Goal: Find specific page/section: Find specific page/section

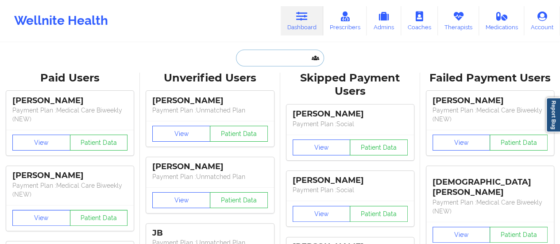
click at [298, 63] on input "text" at bounding box center [280, 58] width 88 height 17
type input "v"
paste input "[EMAIL_ADDRESS][DOMAIN_NAME]"
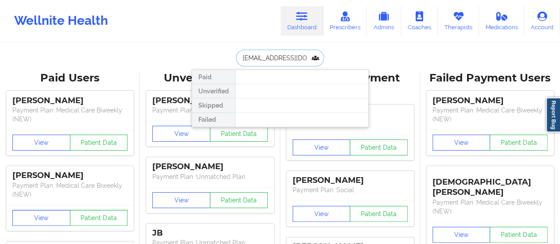
scroll to position [0, 15]
click at [282, 55] on input "[EMAIL_ADDRESS][DOMAIN_NAME]" at bounding box center [280, 58] width 88 height 17
type input "[EMAIL_ADDRESS][DOMAIN_NAME]"
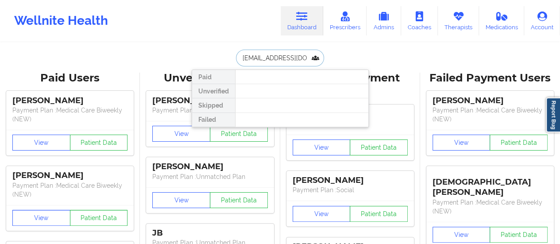
click at [266, 53] on input "[EMAIL_ADDRESS][DOMAIN_NAME]" at bounding box center [280, 58] width 88 height 17
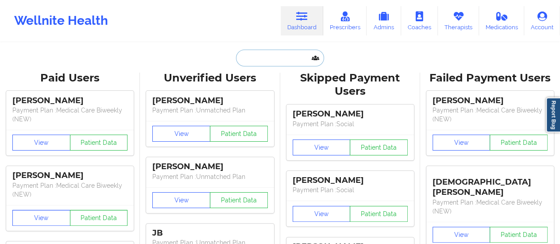
type input "v"
paste input "[EMAIL_ADDRESS][DOMAIN_NAME]"
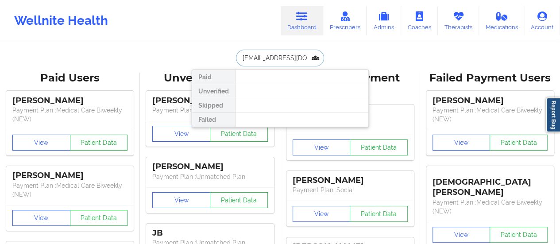
click at [281, 56] on input "[EMAIL_ADDRESS][DOMAIN_NAME]" at bounding box center [280, 58] width 88 height 17
paste input "[PERSON_NAME]"
type input "[PERSON_NAME]"
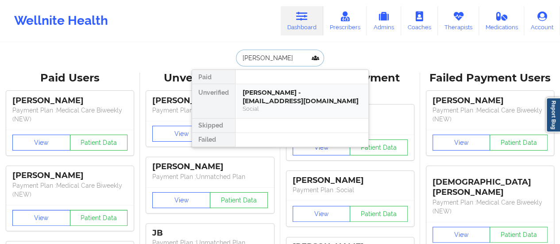
click at [273, 104] on div "[PERSON_NAME] - [EMAIL_ADDRESS][DOMAIN_NAME] Social" at bounding box center [301, 101] width 133 height 34
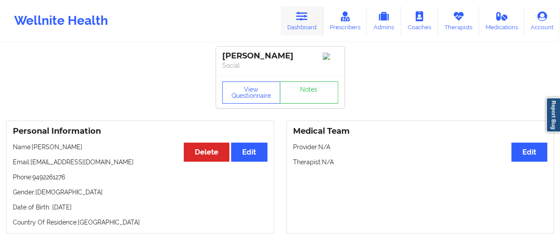
click at [303, 27] on link "Dashboard" at bounding box center [302, 20] width 42 height 29
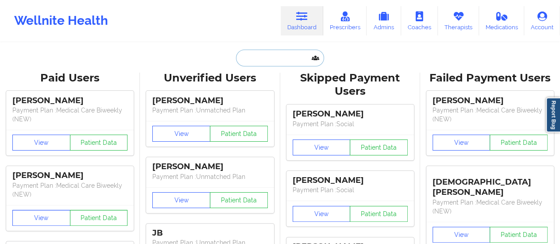
click at [270, 57] on input "text" at bounding box center [280, 58] width 88 height 17
paste input "[EMAIL_ADDRESS][DOMAIN_NAME]"
type input "[EMAIL_ADDRESS][DOMAIN_NAME]"
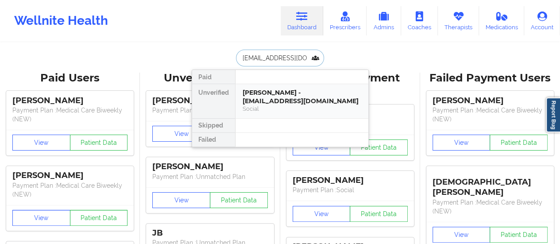
click at [271, 90] on div "[PERSON_NAME] - [EMAIL_ADDRESS][DOMAIN_NAME]" at bounding box center [302, 97] width 119 height 16
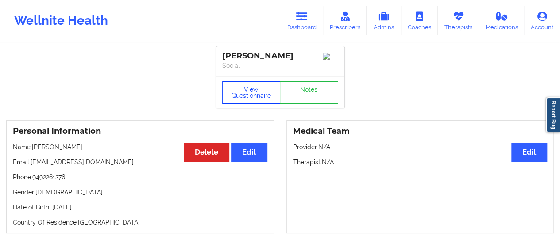
click at [250, 92] on button "View Questionnaire" at bounding box center [251, 92] width 58 height 22
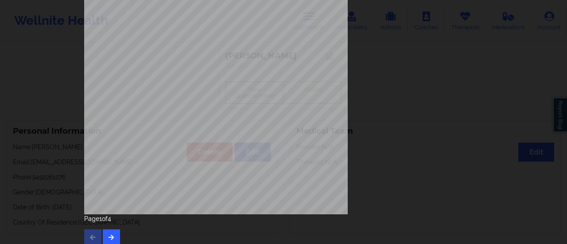
scroll to position [178, 0]
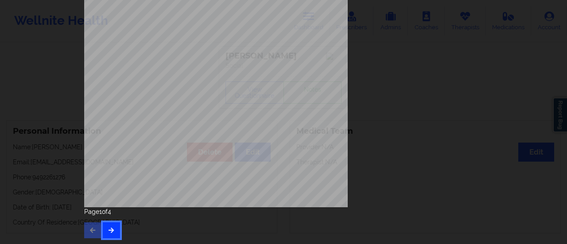
click at [108, 228] on icon "button" at bounding box center [112, 229] width 8 height 5
click at [110, 231] on icon "button" at bounding box center [112, 229] width 8 height 5
click at [114, 233] on button "button" at bounding box center [111, 230] width 17 height 16
click at [89, 234] on button "button" at bounding box center [92, 230] width 17 height 16
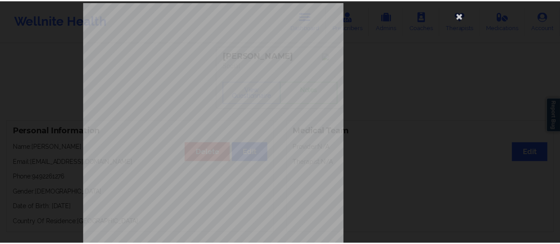
scroll to position [0, 0]
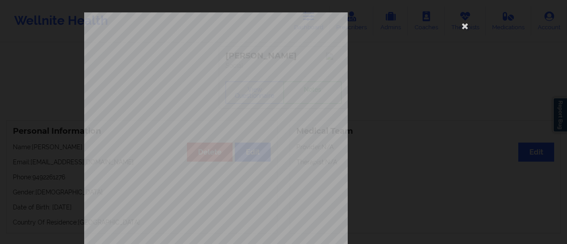
click at [460, 33] on div "commercial Insurance Member ID for patient 987211926 Insurance company name det…" at bounding box center [283, 198] width 398 height 373
click at [464, 27] on icon at bounding box center [465, 26] width 14 height 14
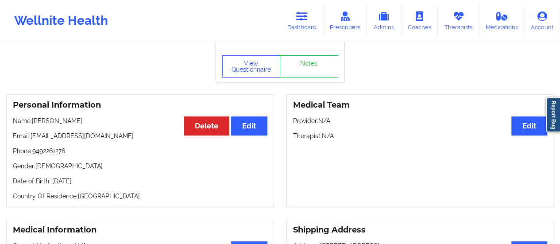
scroll to position [19, 0]
